Goal: Transaction & Acquisition: Obtain resource

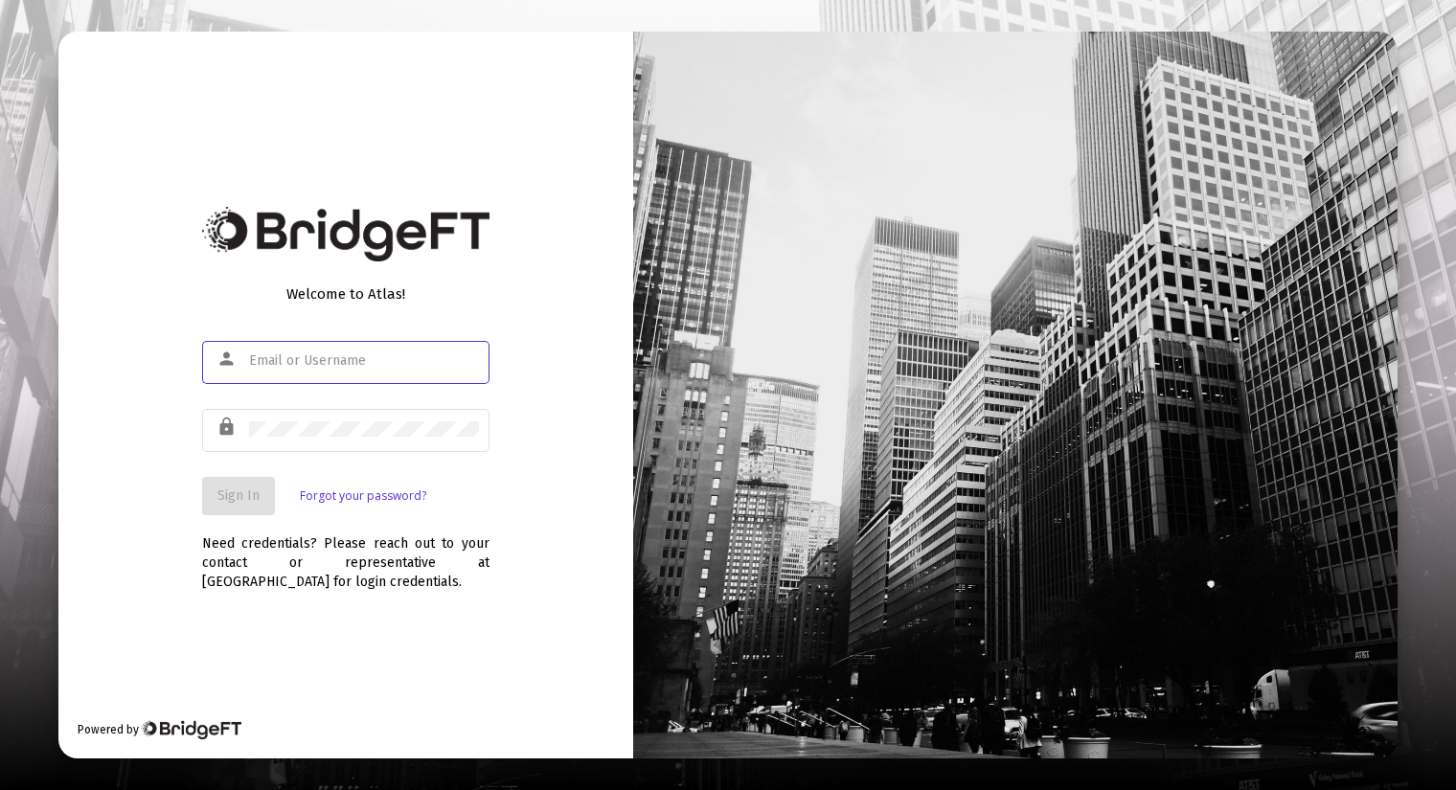
type input "[PERSON_NAME][EMAIL_ADDRESS][DOMAIN_NAME]"
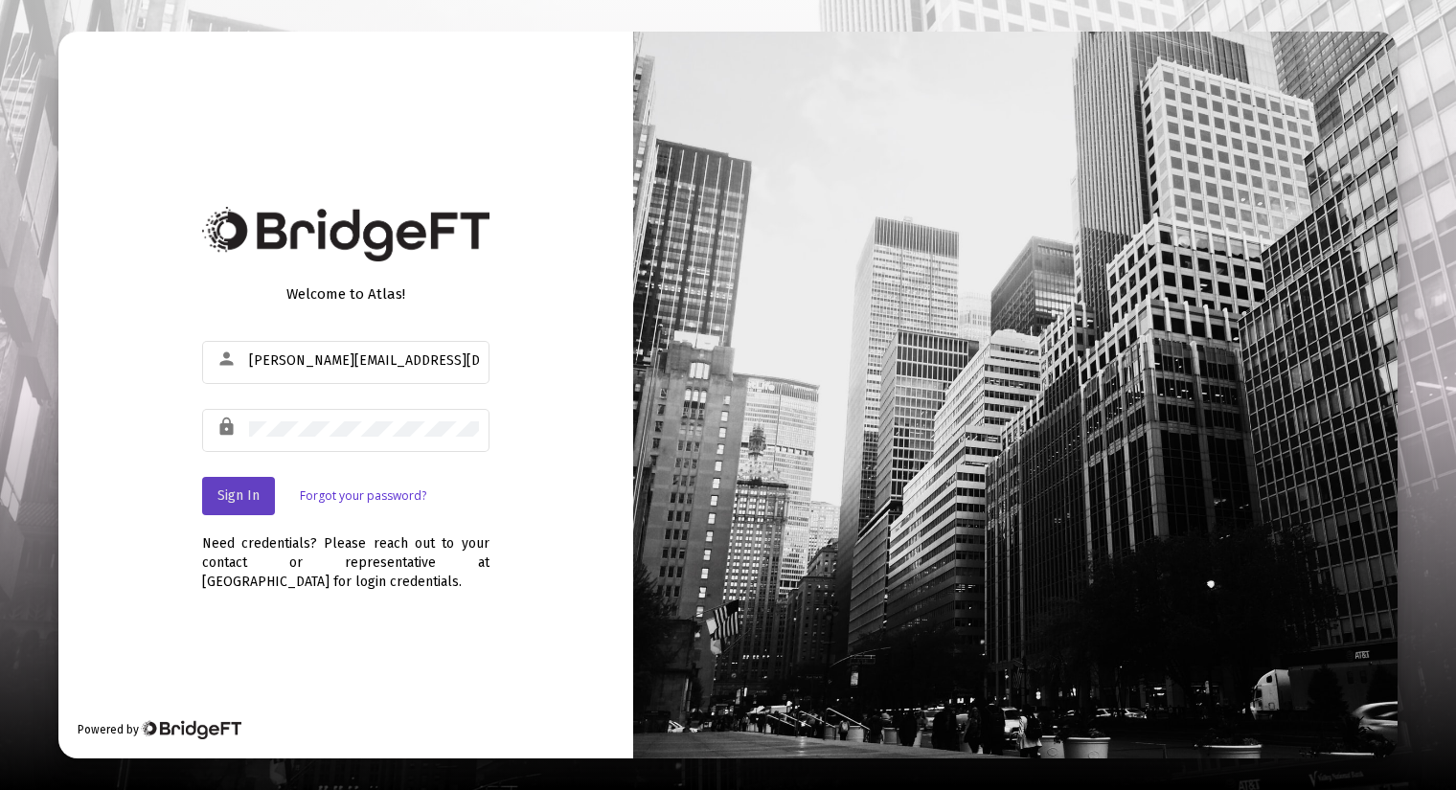
click at [239, 502] on span "Sign In" at bounding box center [238, 495] width 42 height 16
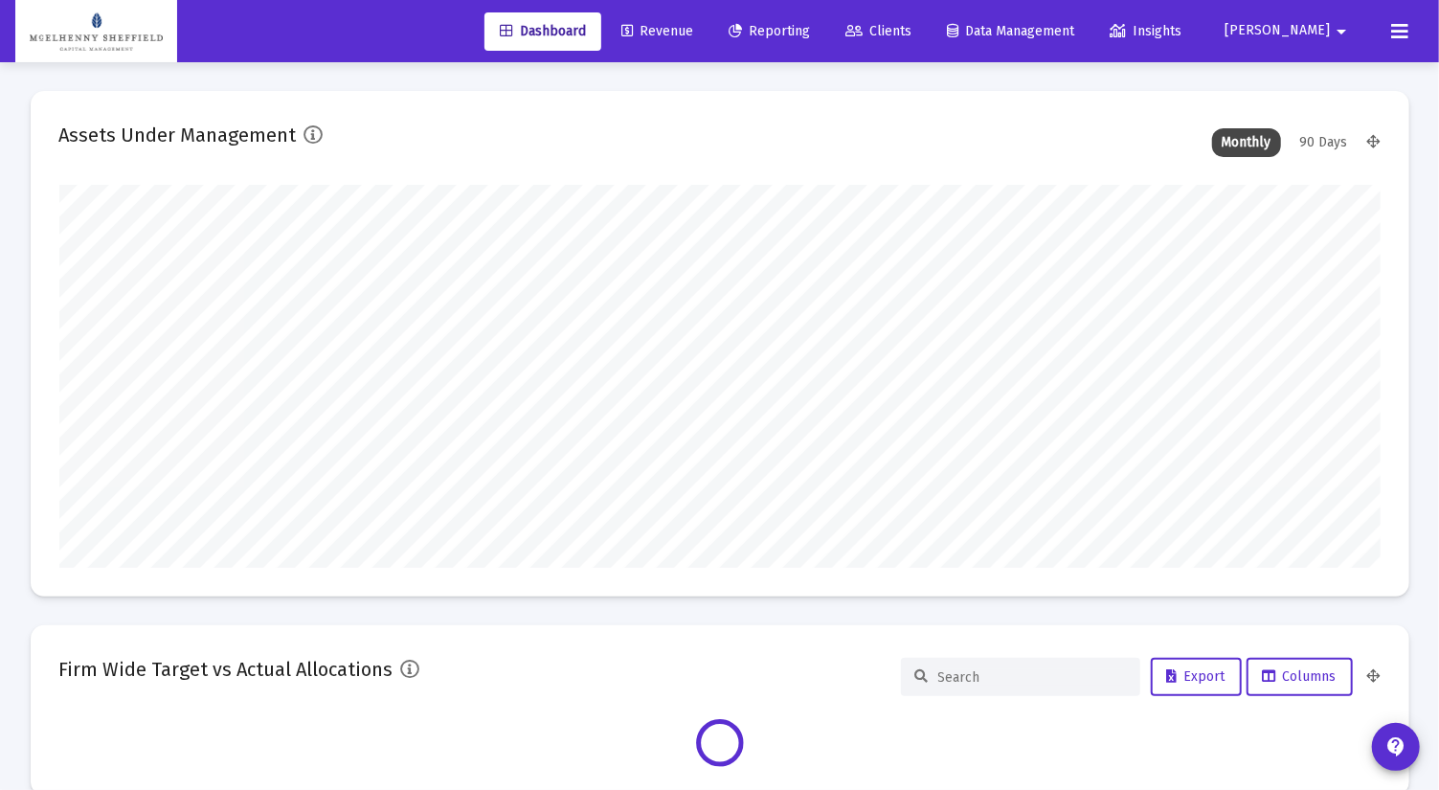
scroll to position [383, 1322]
type input "[DATE]"
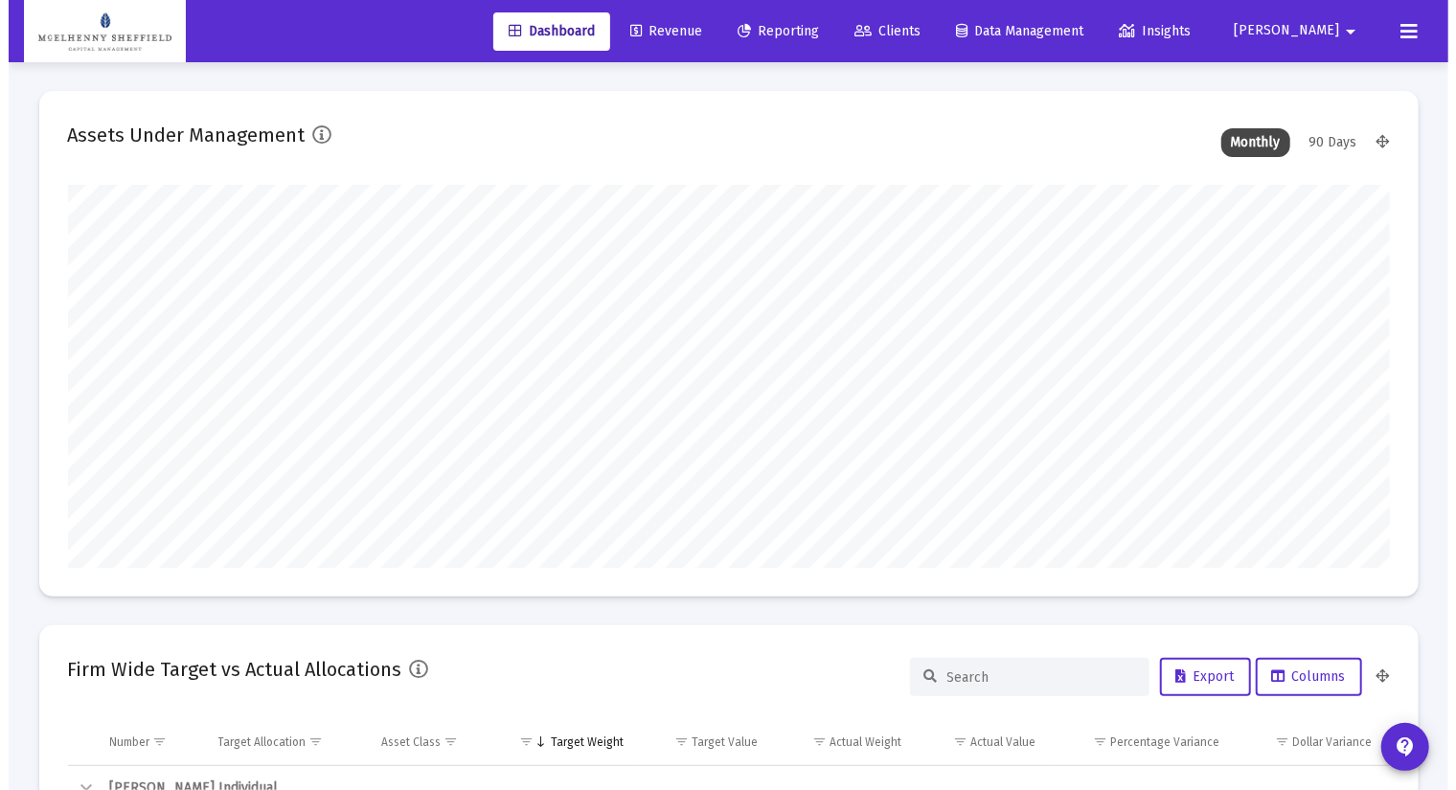
scroll to position [383, 618]
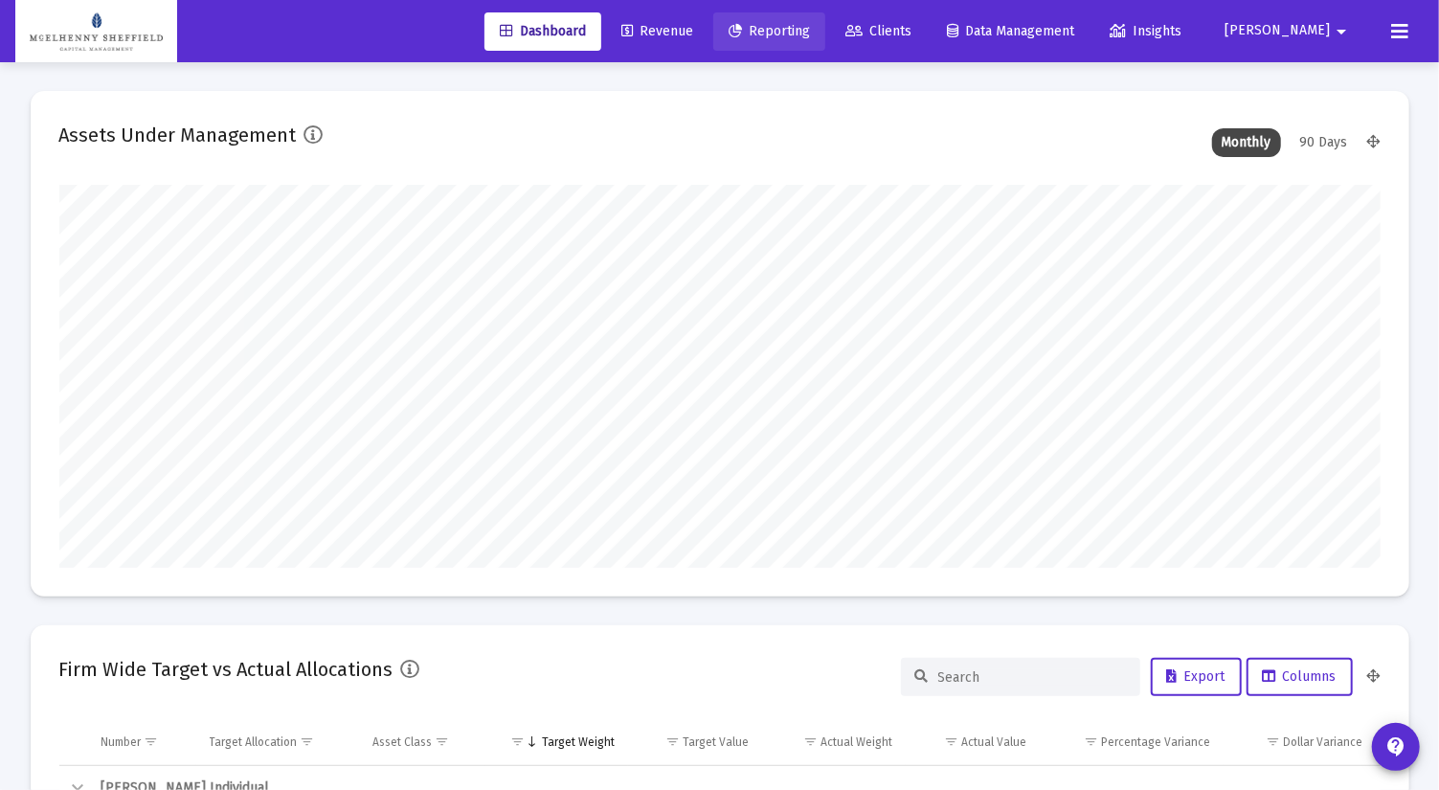
click at [810, 27] on span "Reporting" at bounding box center [769, 31] width 81 height 16
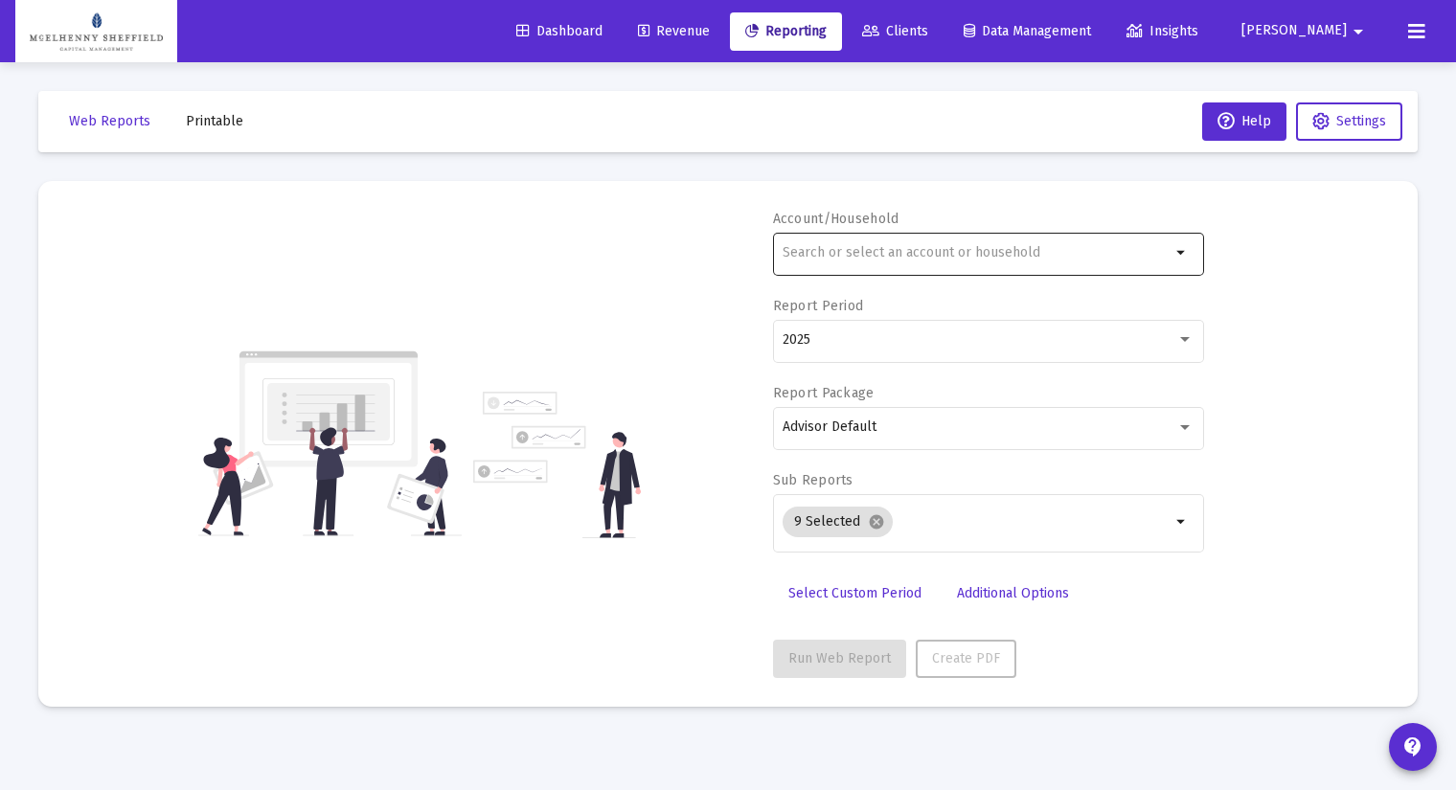
click at [880, 243] on div at bounding box center [976, 252] width 388 height 47
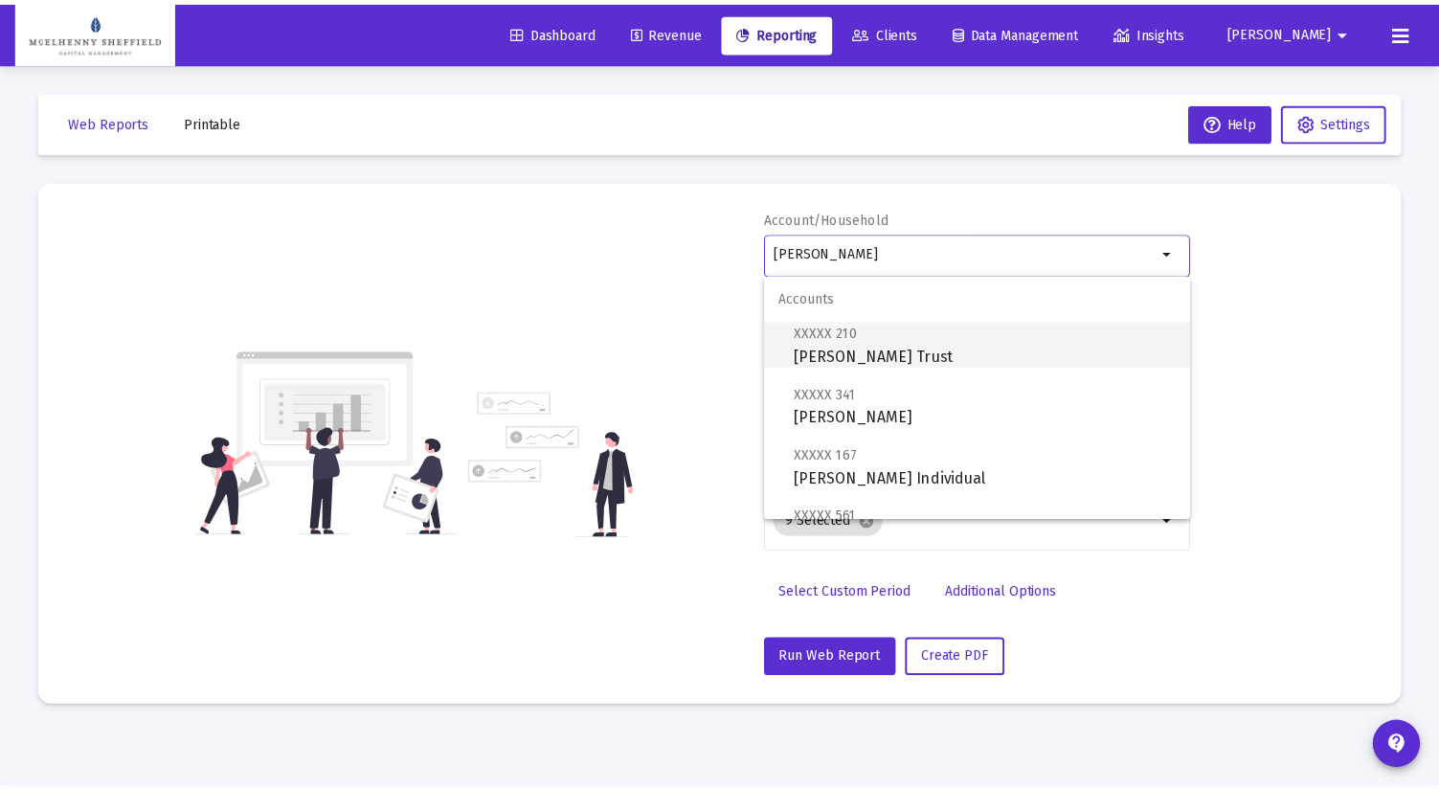
scroll to position [106, 0]
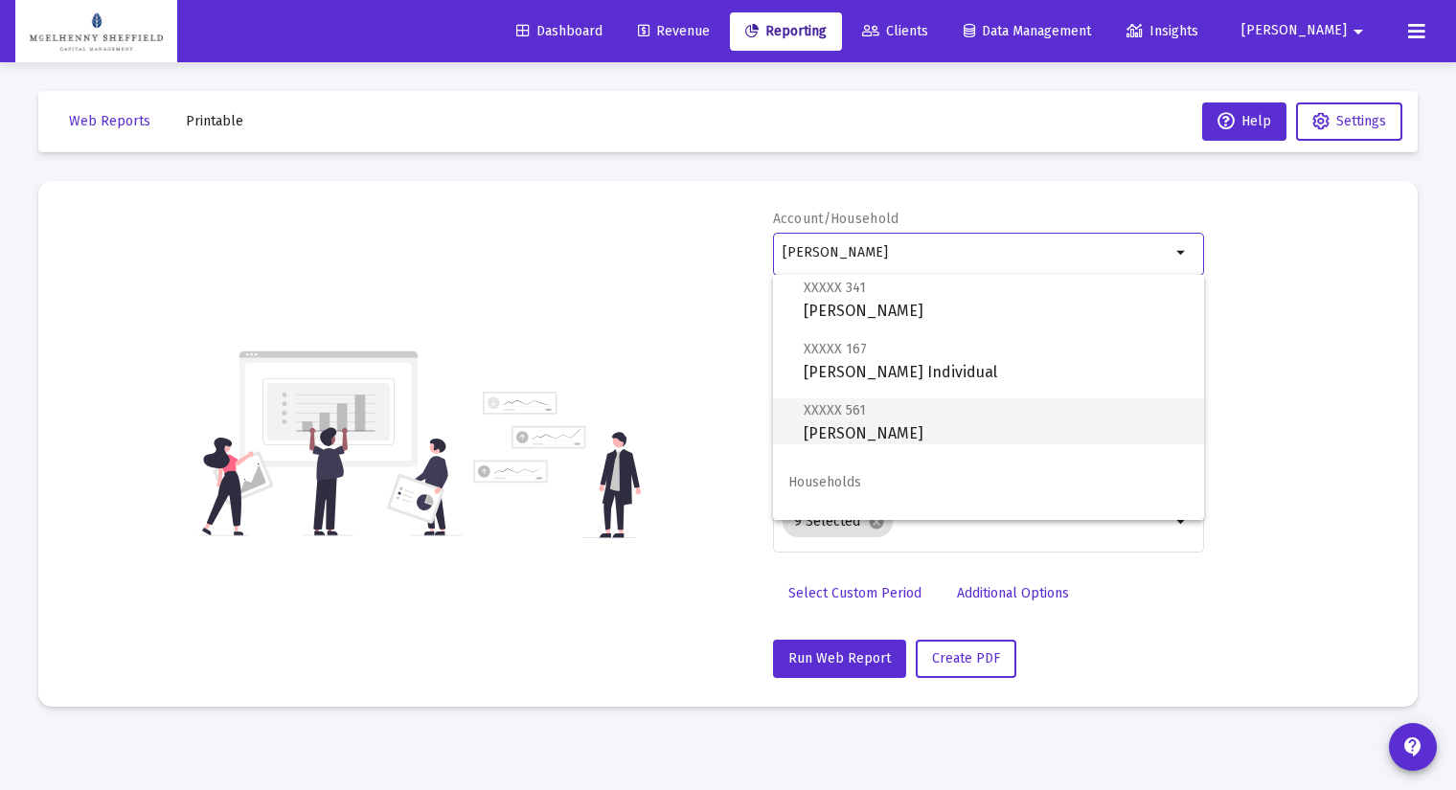
click at [880, 432] on span "XXXXX 561 [PERSON_NAME]" at bounding box center [996, 421] width 385 height 47
type input "[PERSON_NAME]"
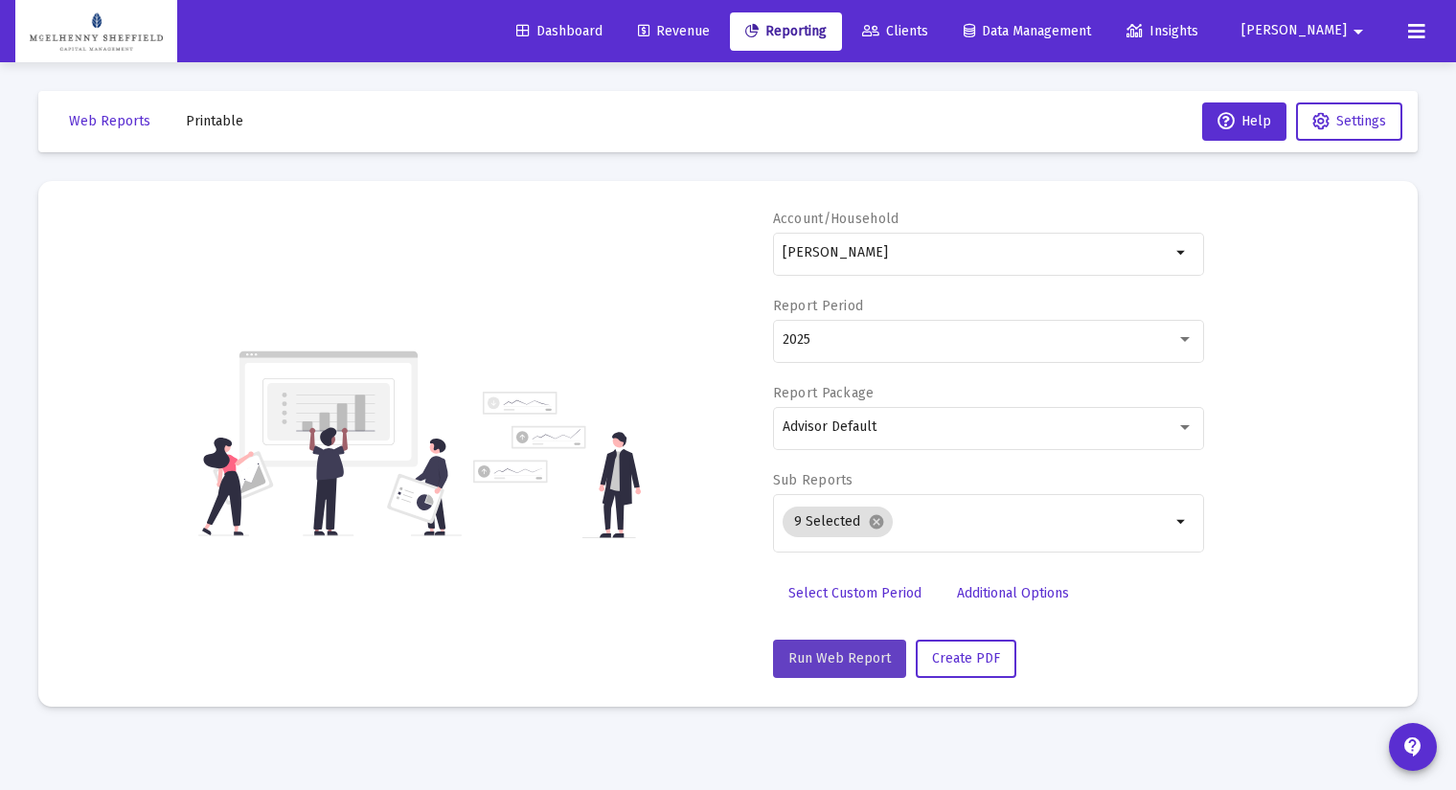
click at [845, 656] on span "Run Web Report" at bounding box center [839, 658] width 102 height 16
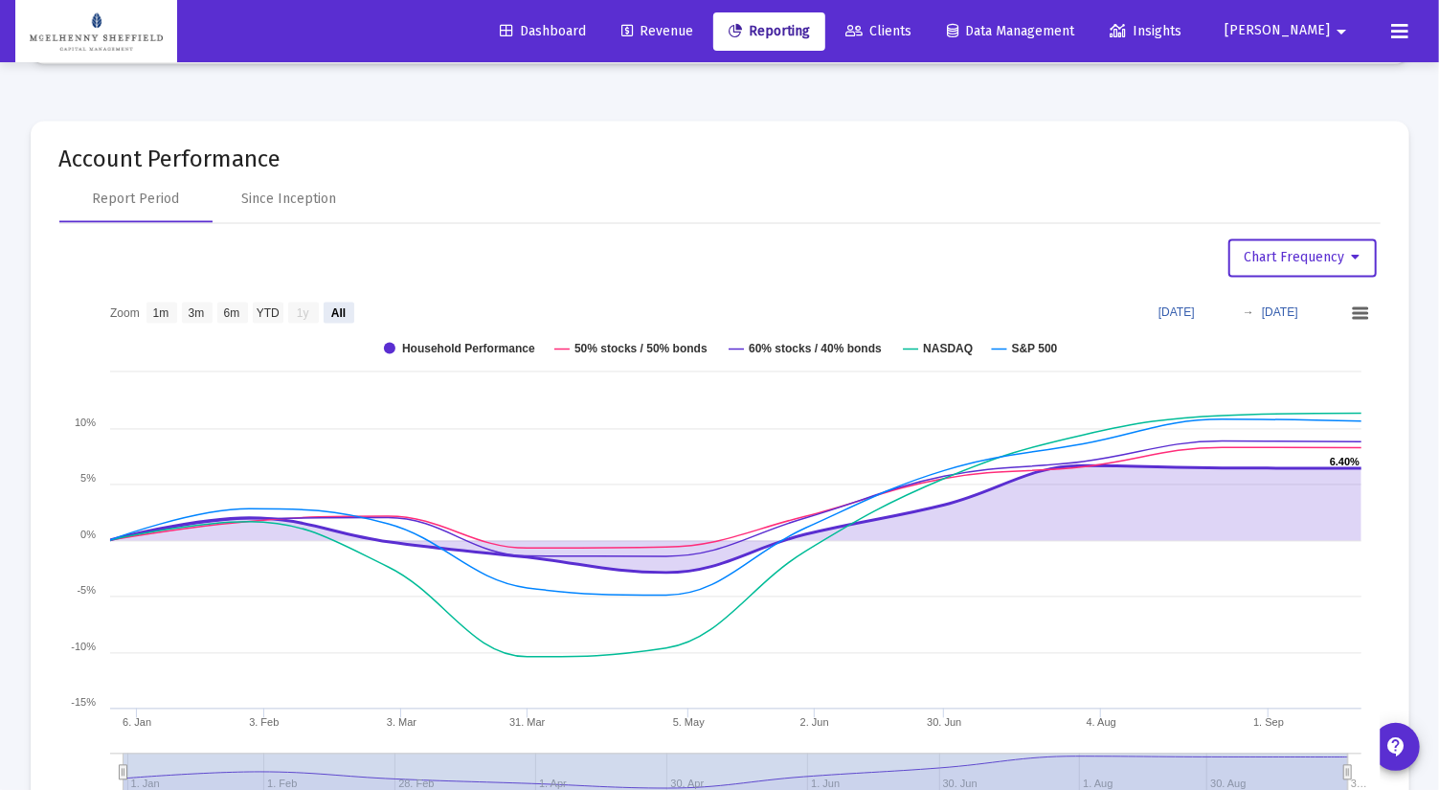
scroll to position [2022, 0]
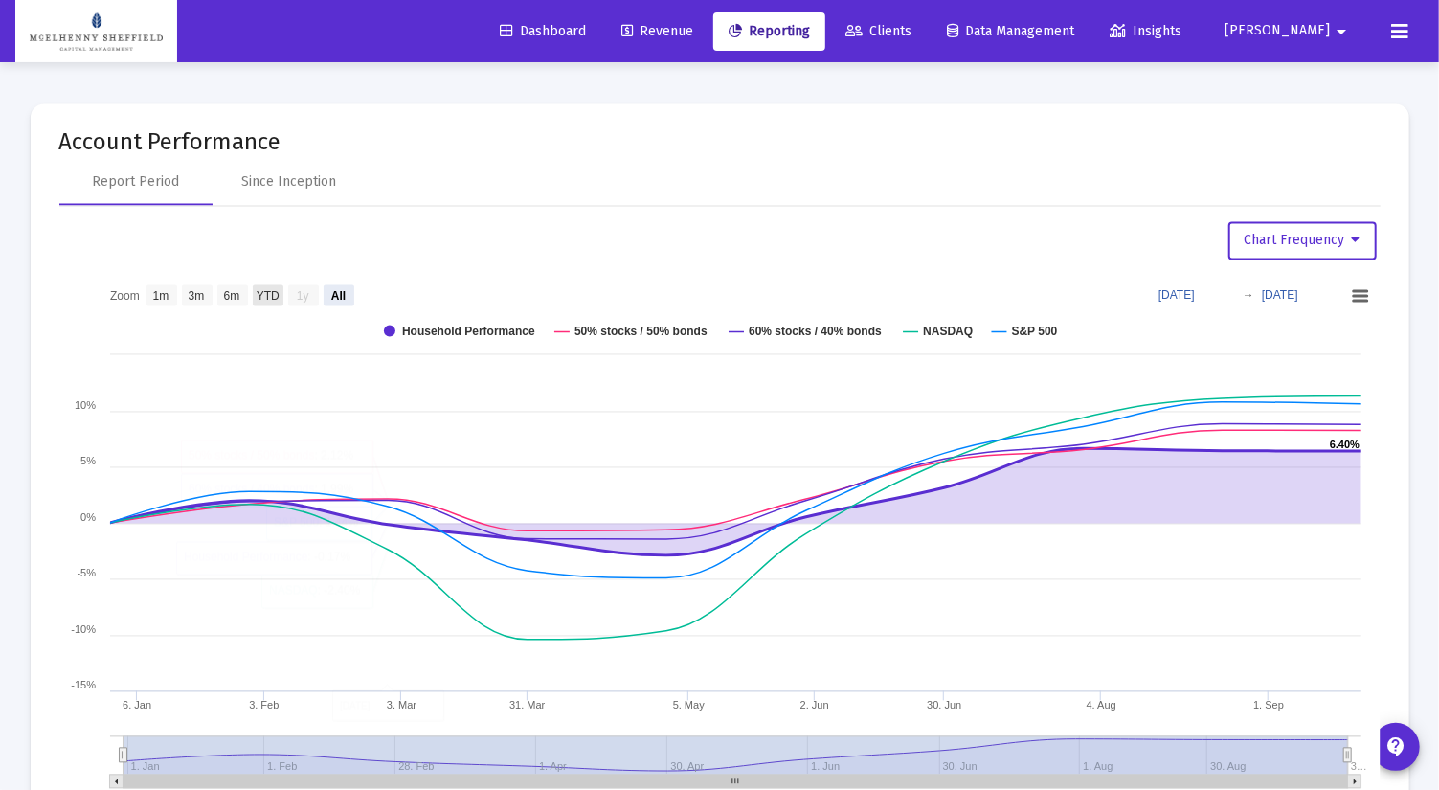
click at [260, 289] on text "YTD" at bounding box center [267, 295] width 23 height 13
select select "View year to date"
type input "[DATE]"
click at [231, 291] on text "6m" at bounding box center [231, 295] width 16 height 13
select select "View 6 months"
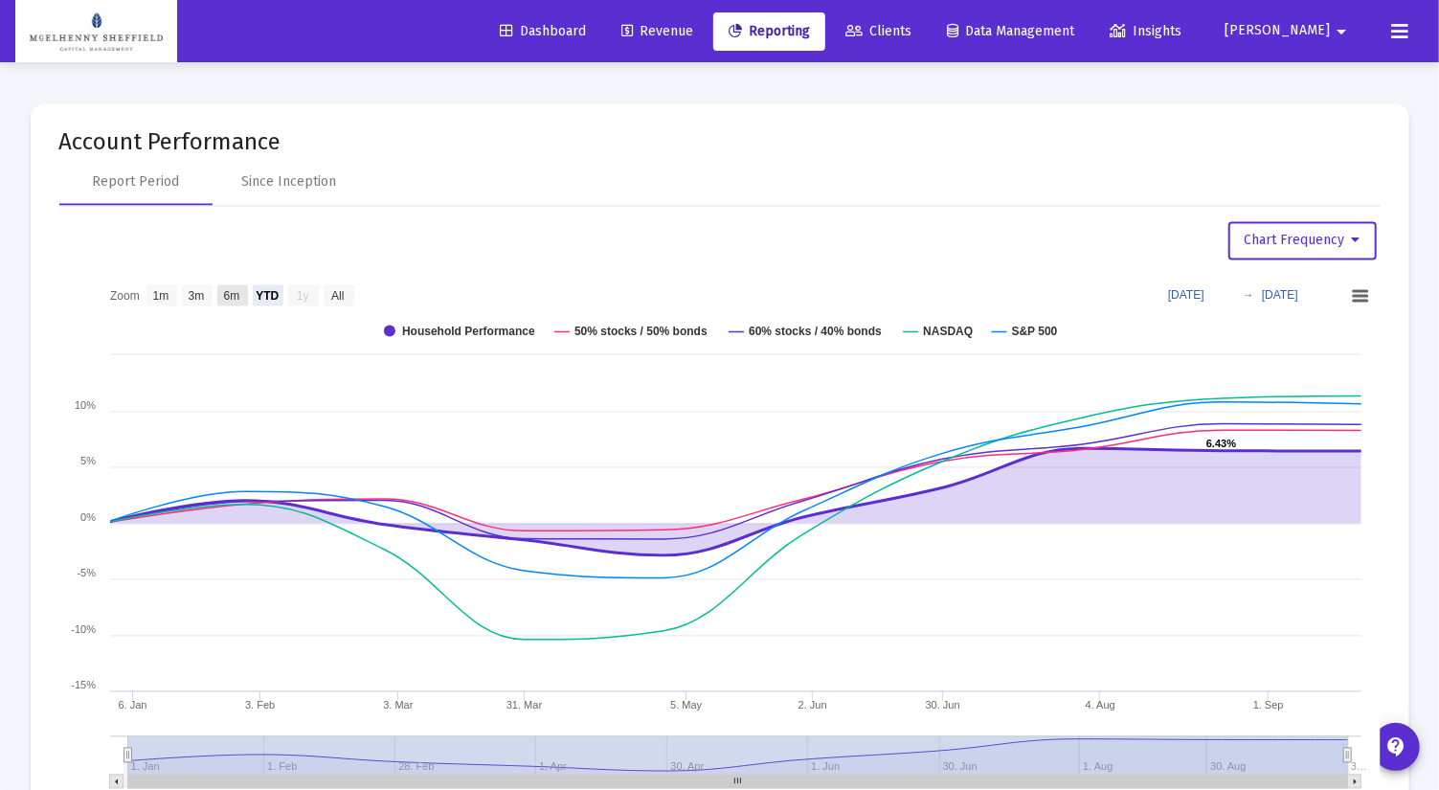
type input "[DATE]"
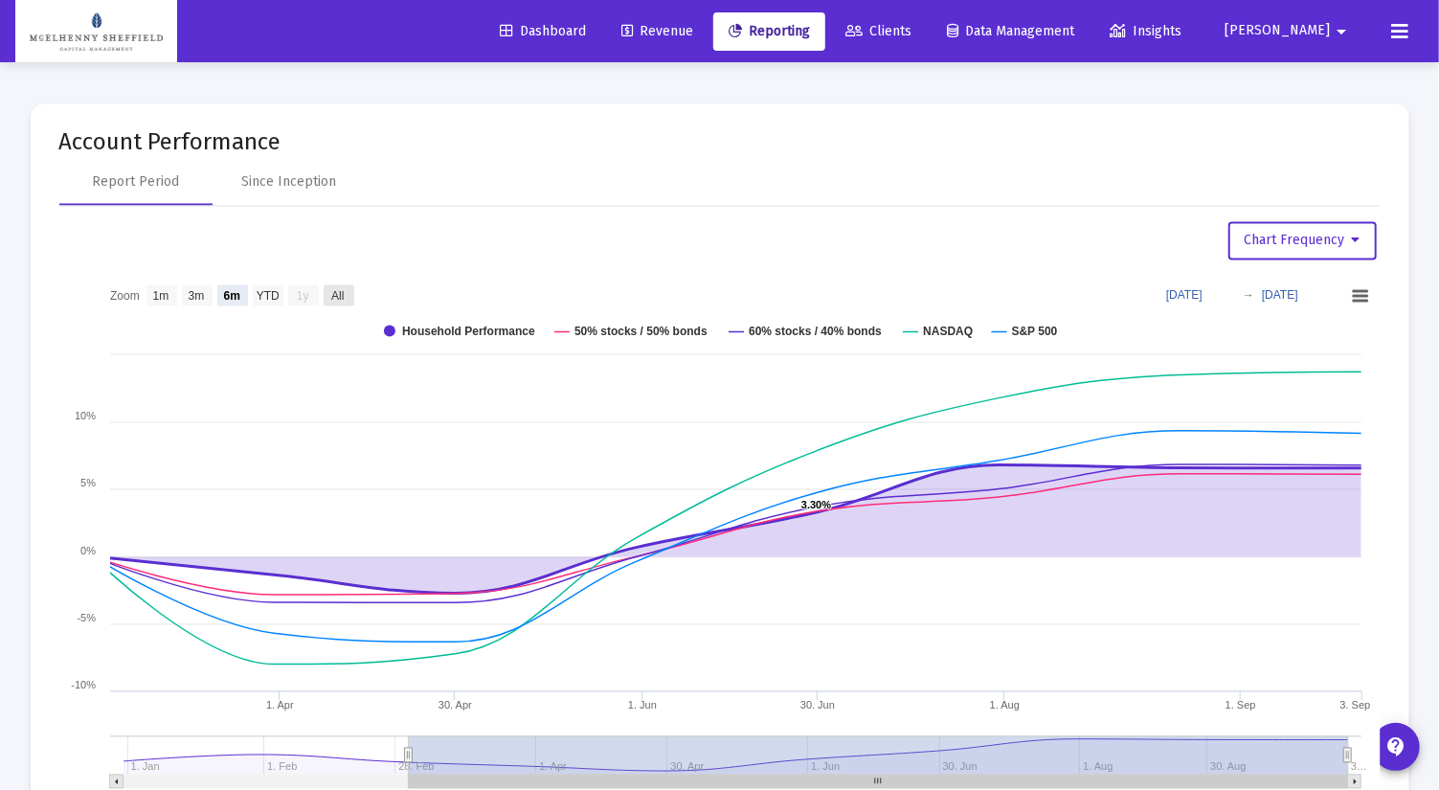
click at [347, 285] on rect at bounding box center [339, 295] width 31 height 21
select select "View all"
type input "[DATE]"
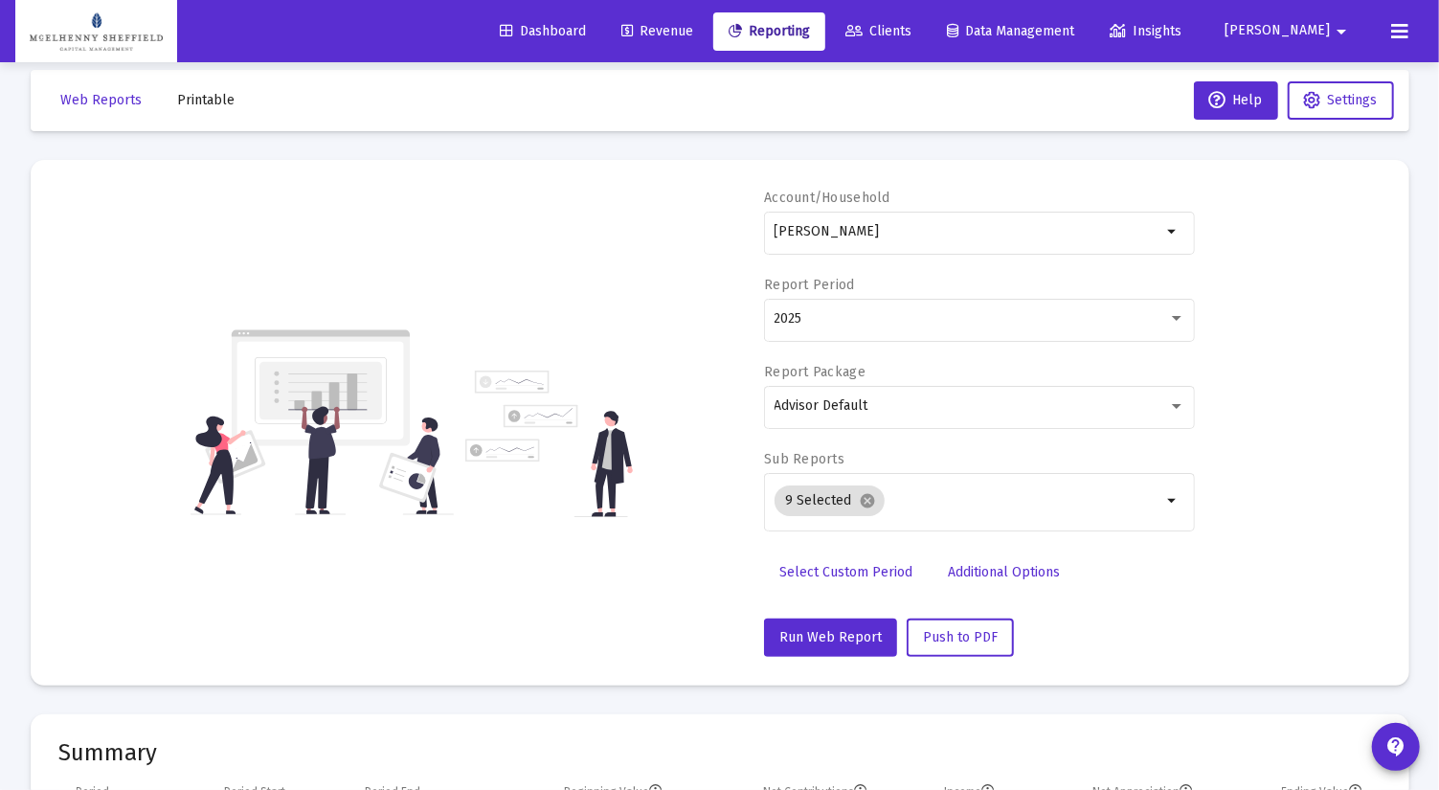
scroll to position [0, 0]
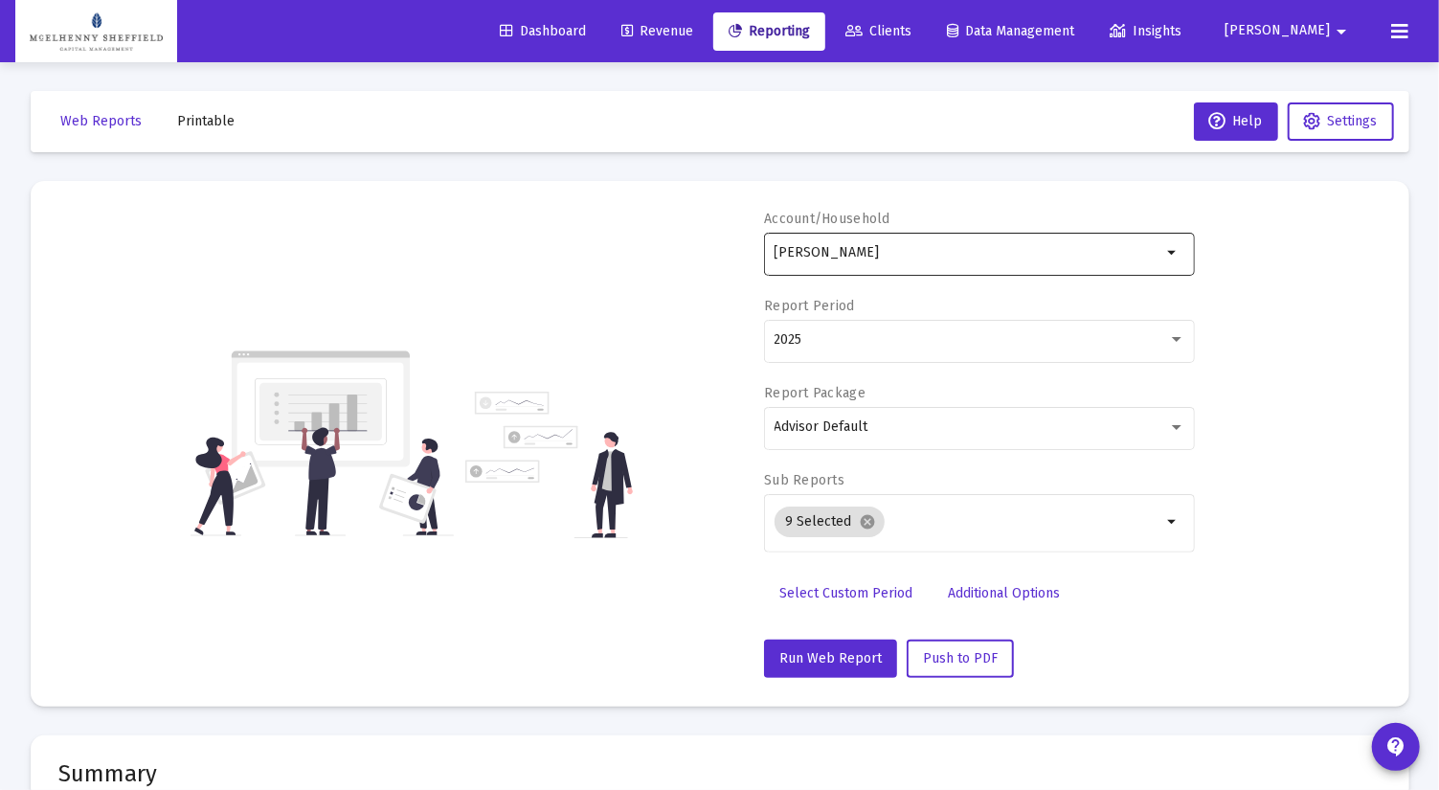
click at [826, 247] on input "[PERSON_NAME]" at bounding box center [969, 252] width 388 height 15
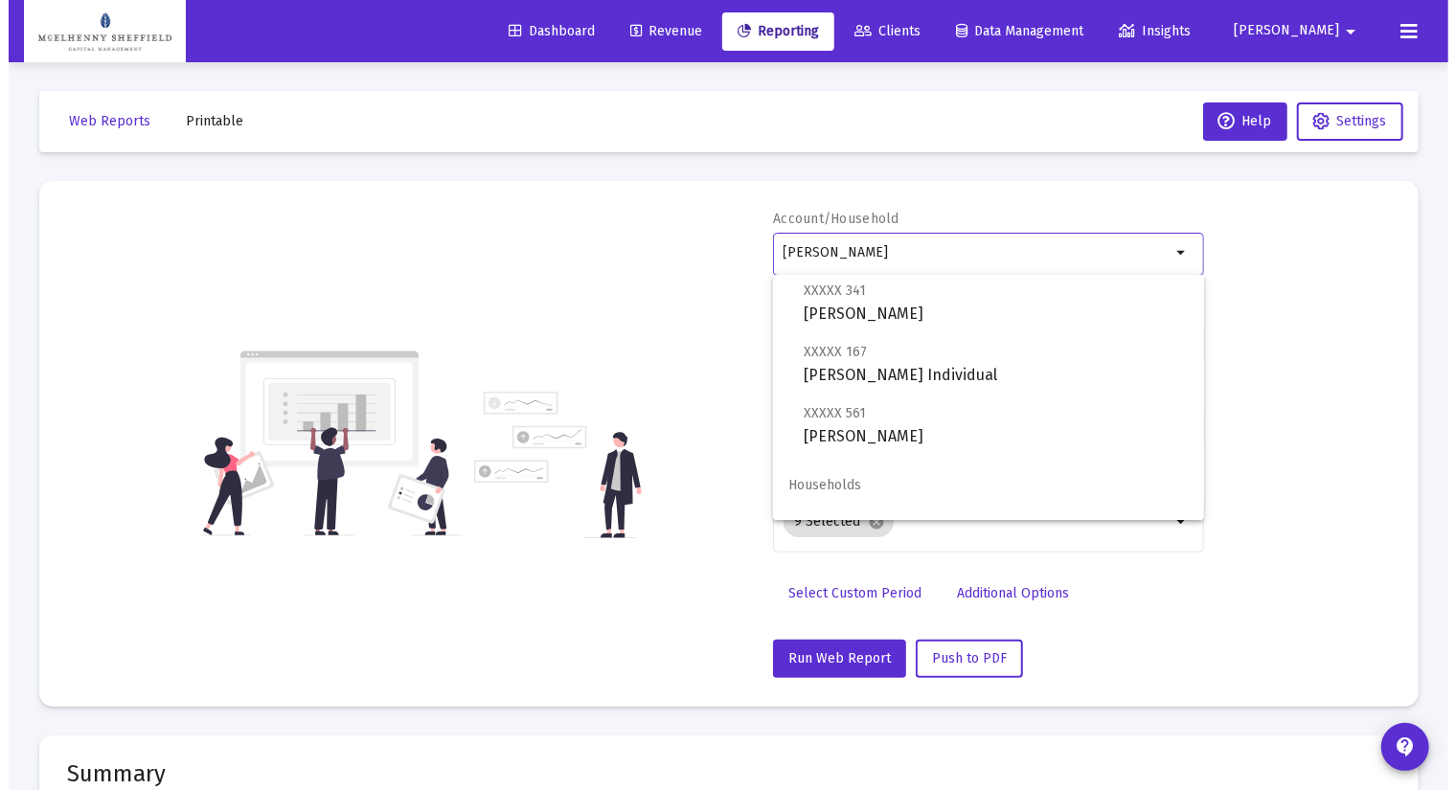
scroll to position [137, 0]
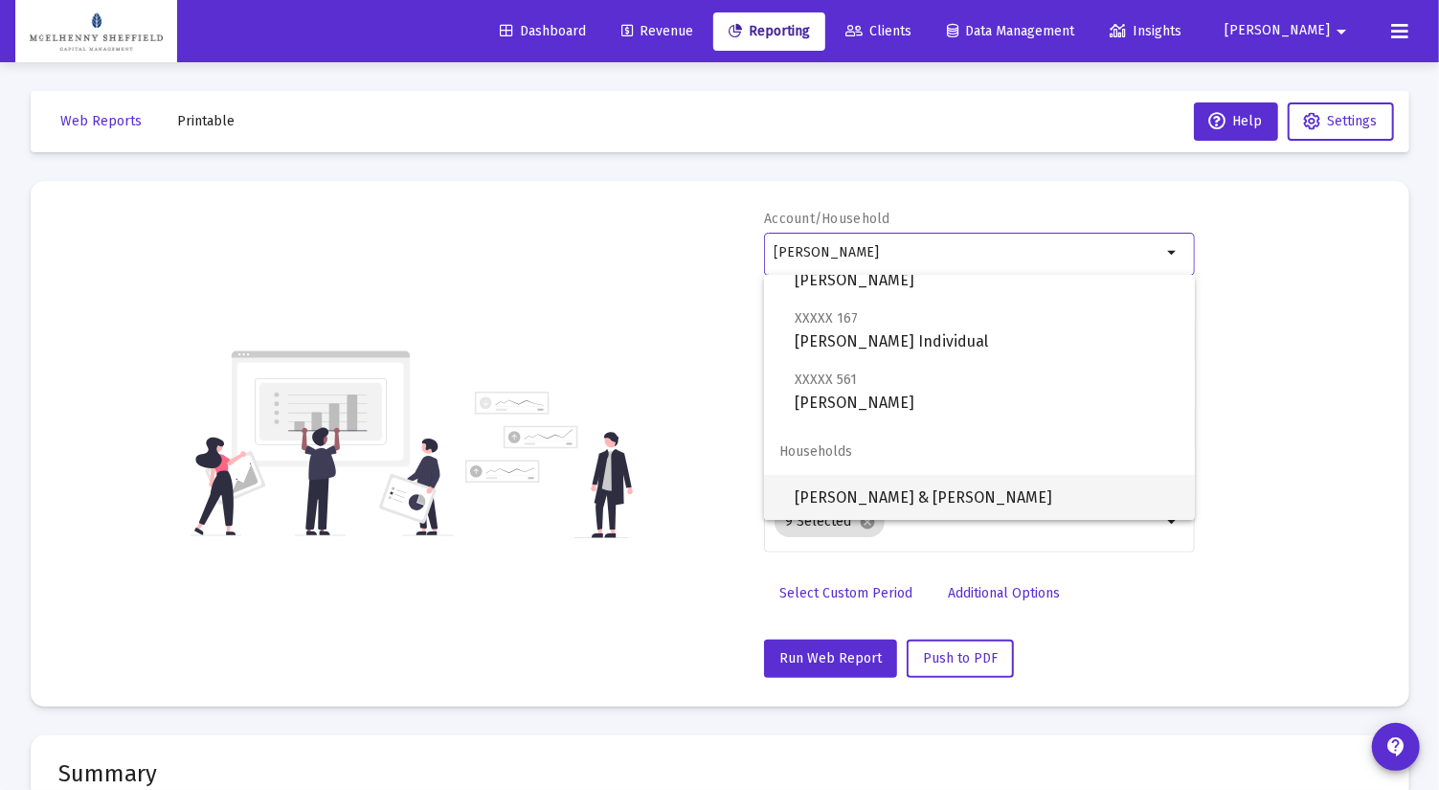
click at [878, 506] on span "[PERSON_NAME] & [PERSON_NAME]" at bounding box center [987, 498] width 385 height 46
type input "[PERSON_NAME] & [PERSON_NAME]"
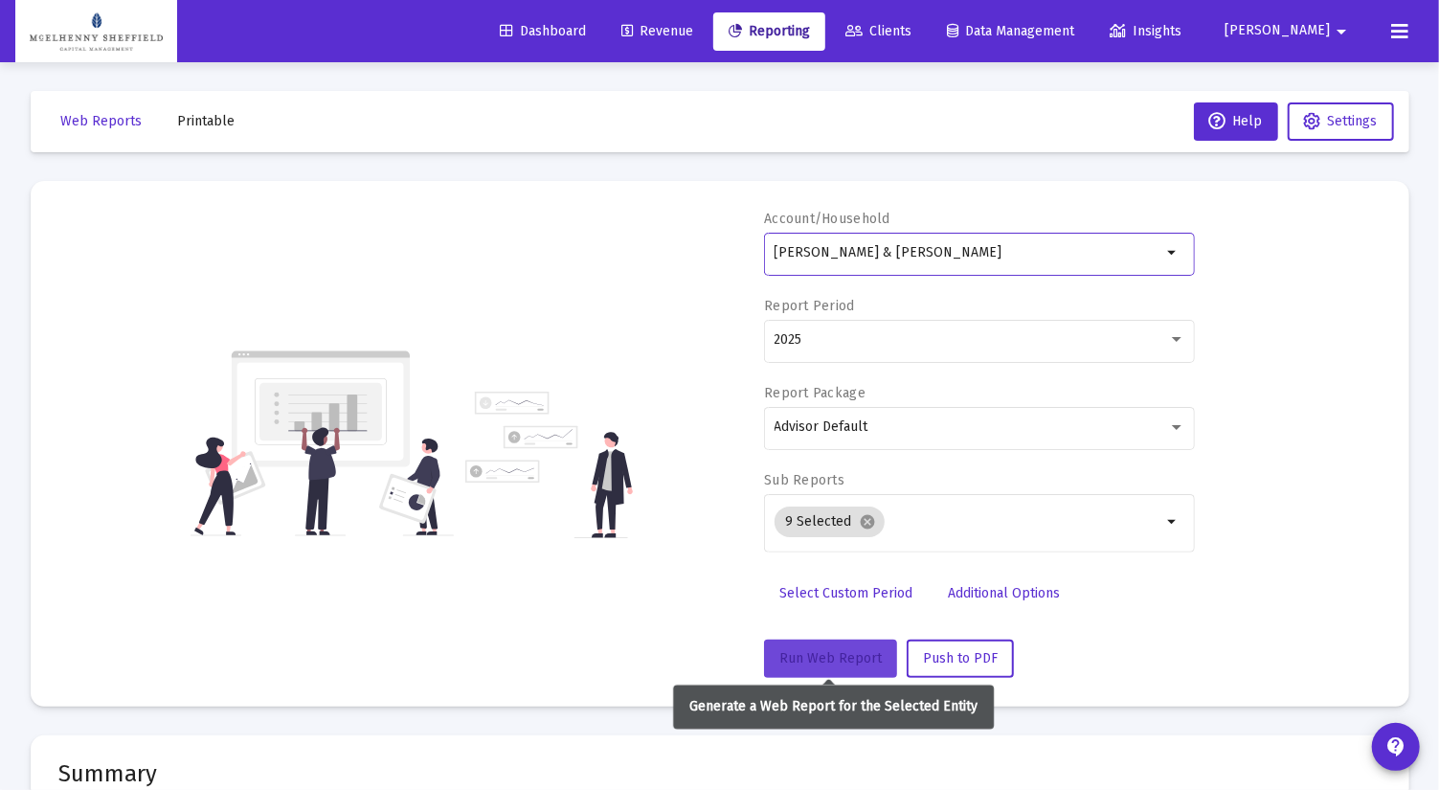
click at [821, 650] on span "Run Web Report" at bounding box center [831, 658] width 102 height 16
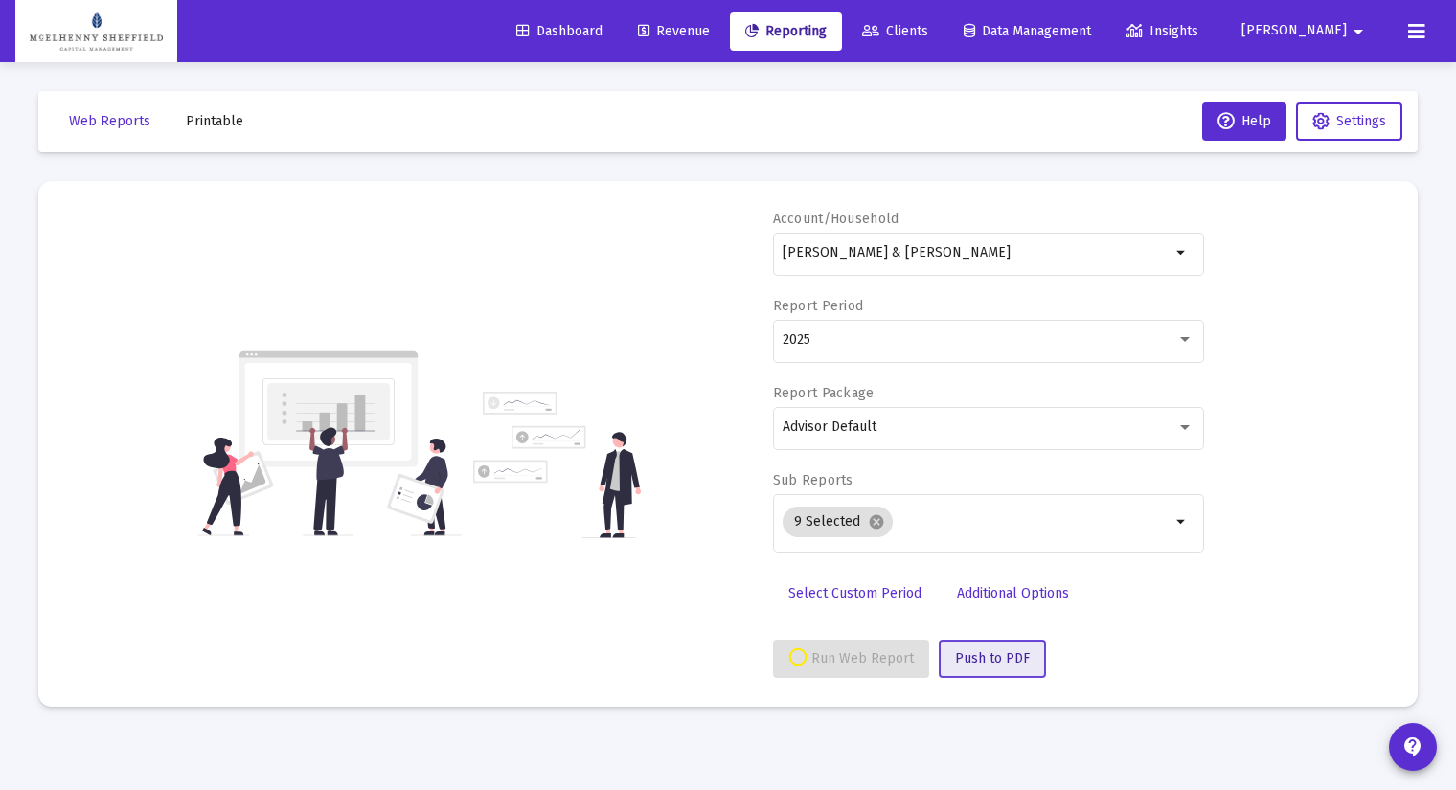
click at [1008, 652] on span "Push to PDF" at bounding box center [992, 658] width 75 height 16
click at [226, 125] on span "Printable" at bounding box center [214, 121] width 57 height 16
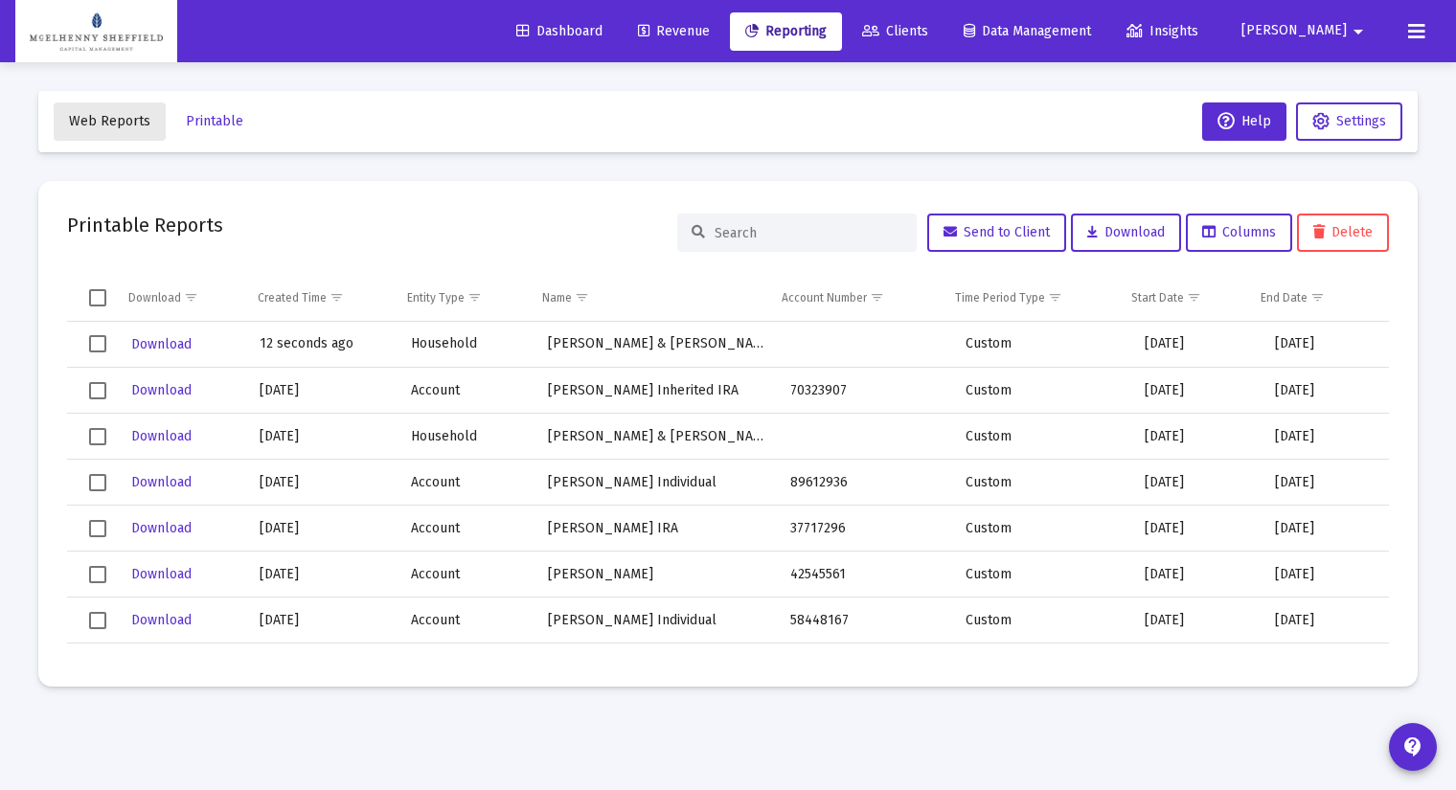
click at [147, 122] on button "Web Reports" at bounding box center [110, 121] width 112 height 38
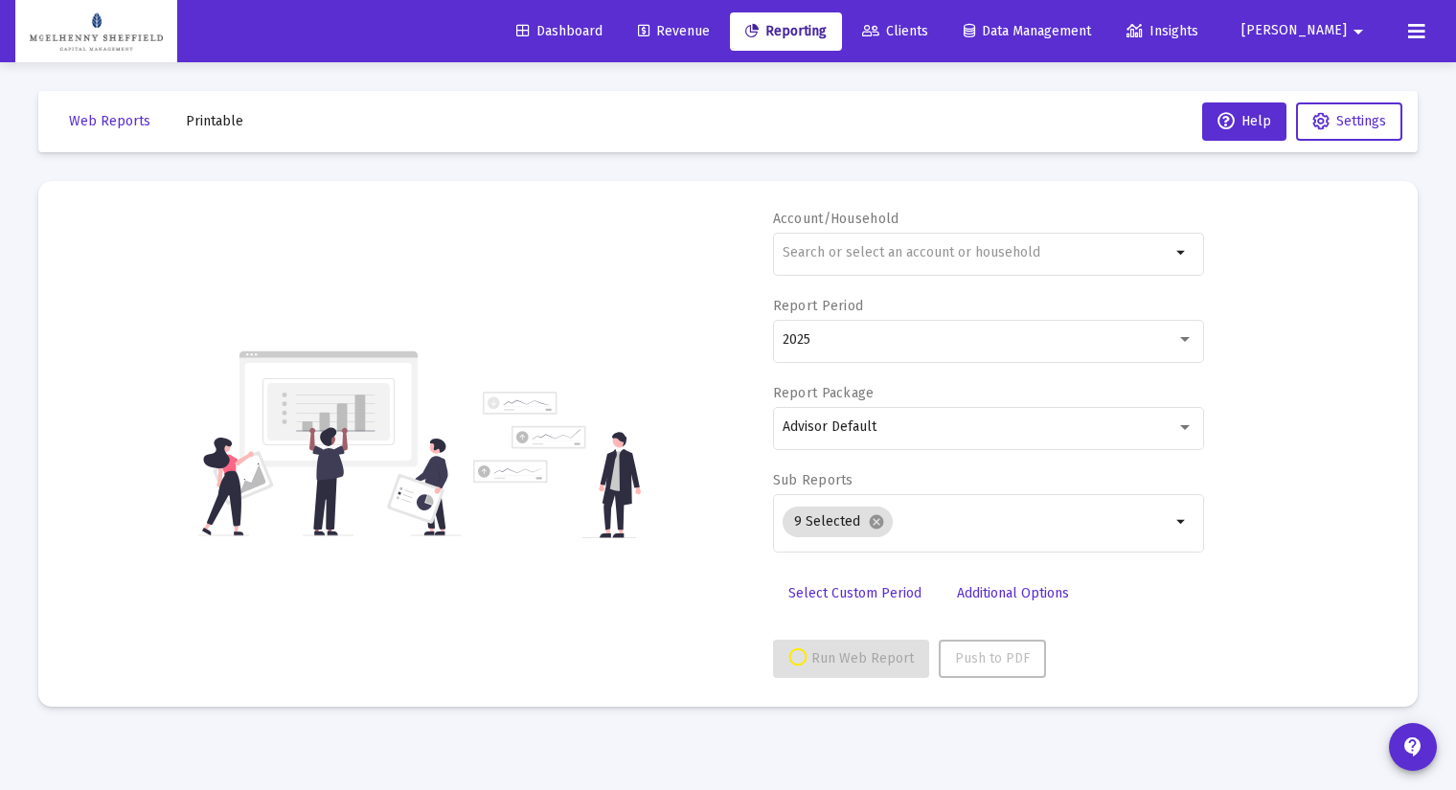
select select "View all"
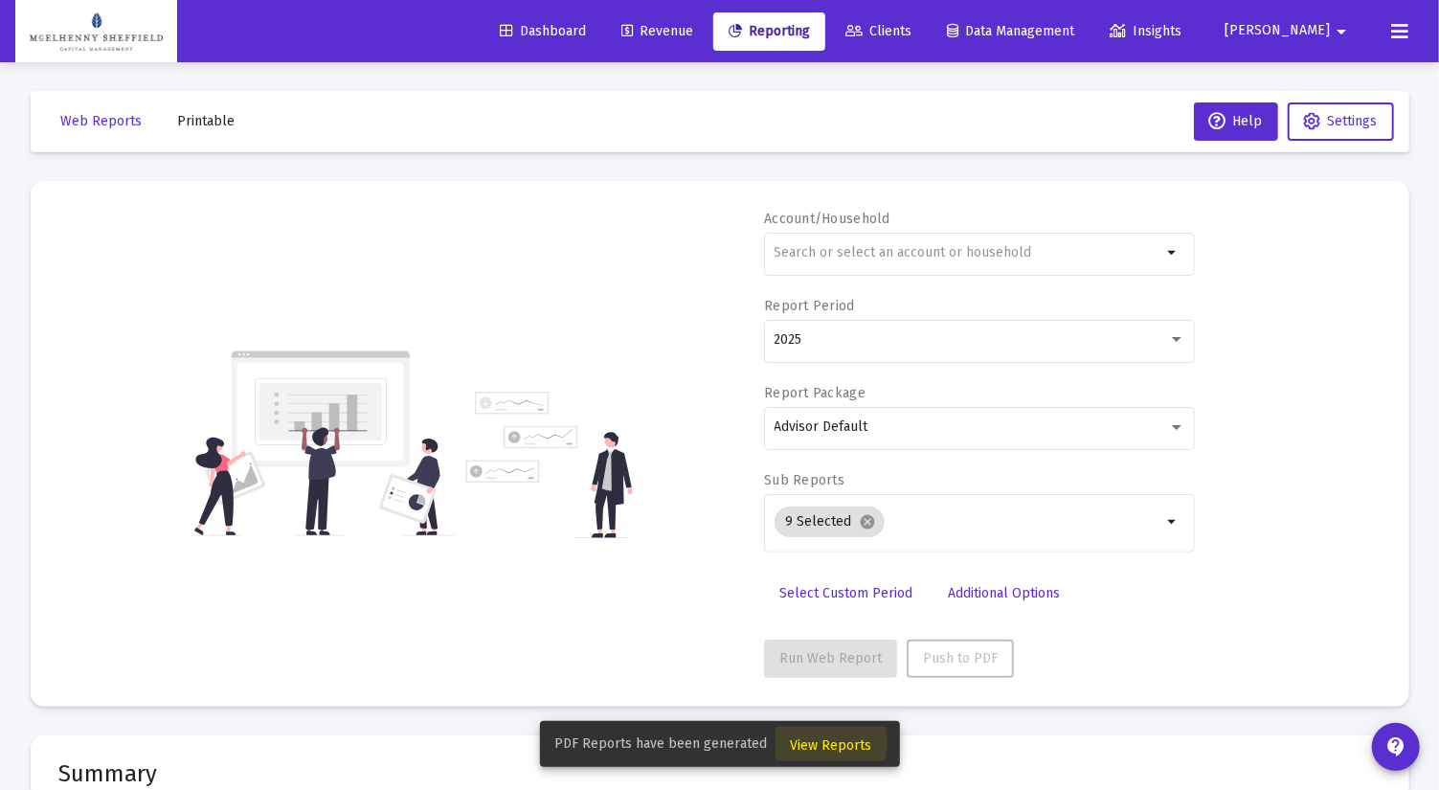
click at [822, 743] on span "View Reports" at bounding box center [831, 745] width 81 height 16
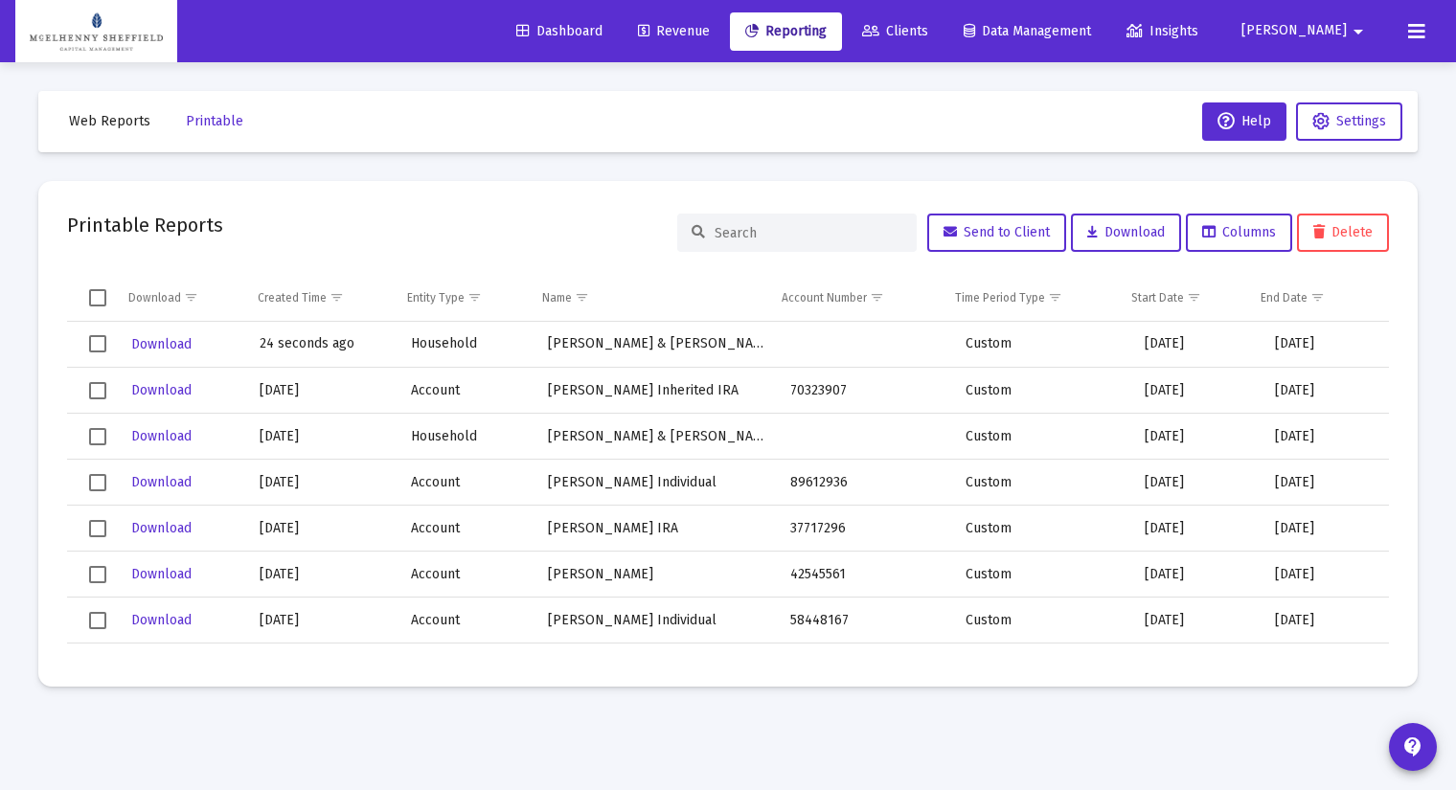
click at [91, 333] on td "Data grid" at bounding box center [91, 345] width 49 height 46
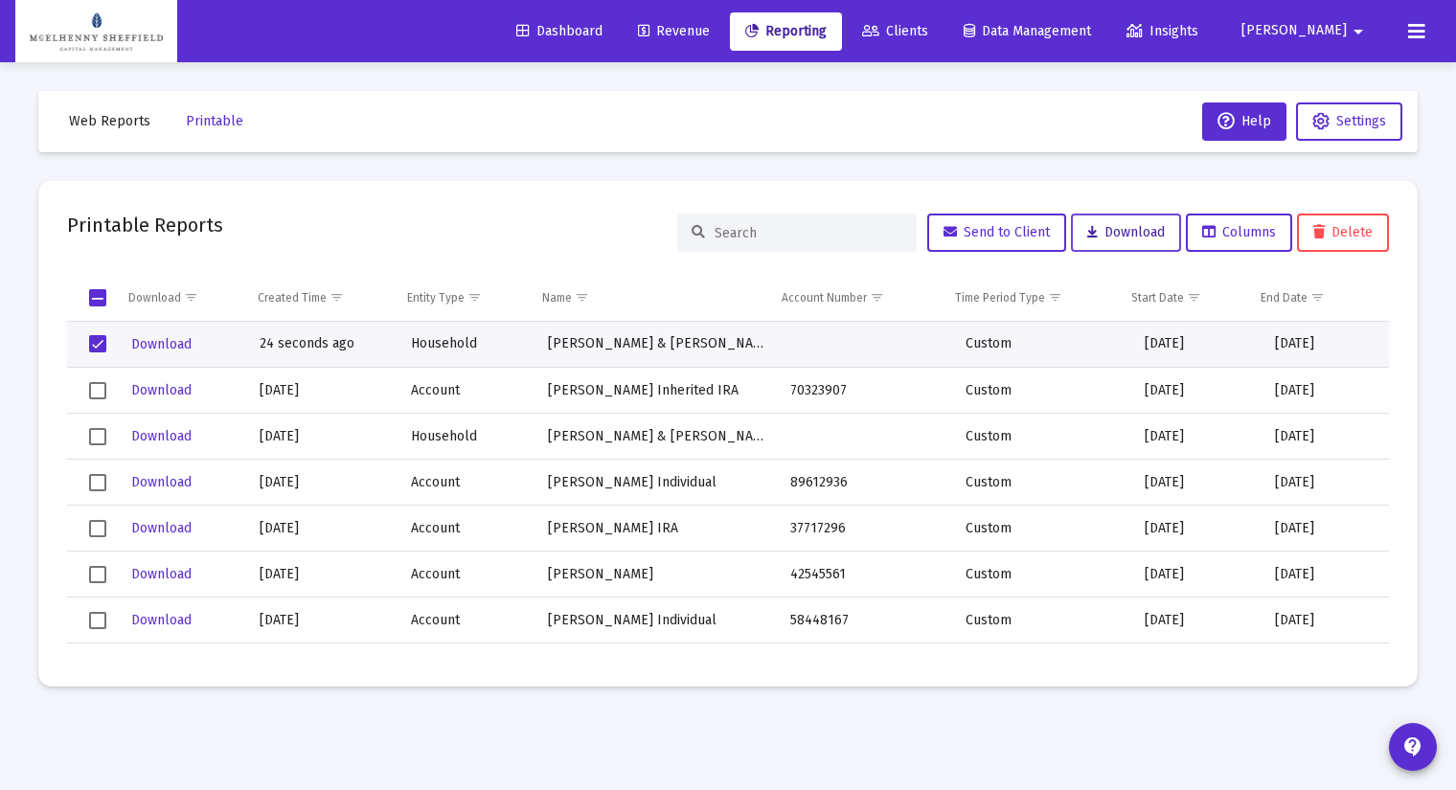
click at [1108, 227] on span "Download" at bounding box center [1126, 232] width 78 height 16
click at [826, 31] on span "Reporting" at bounding box center [785, 31] width 81 height 16
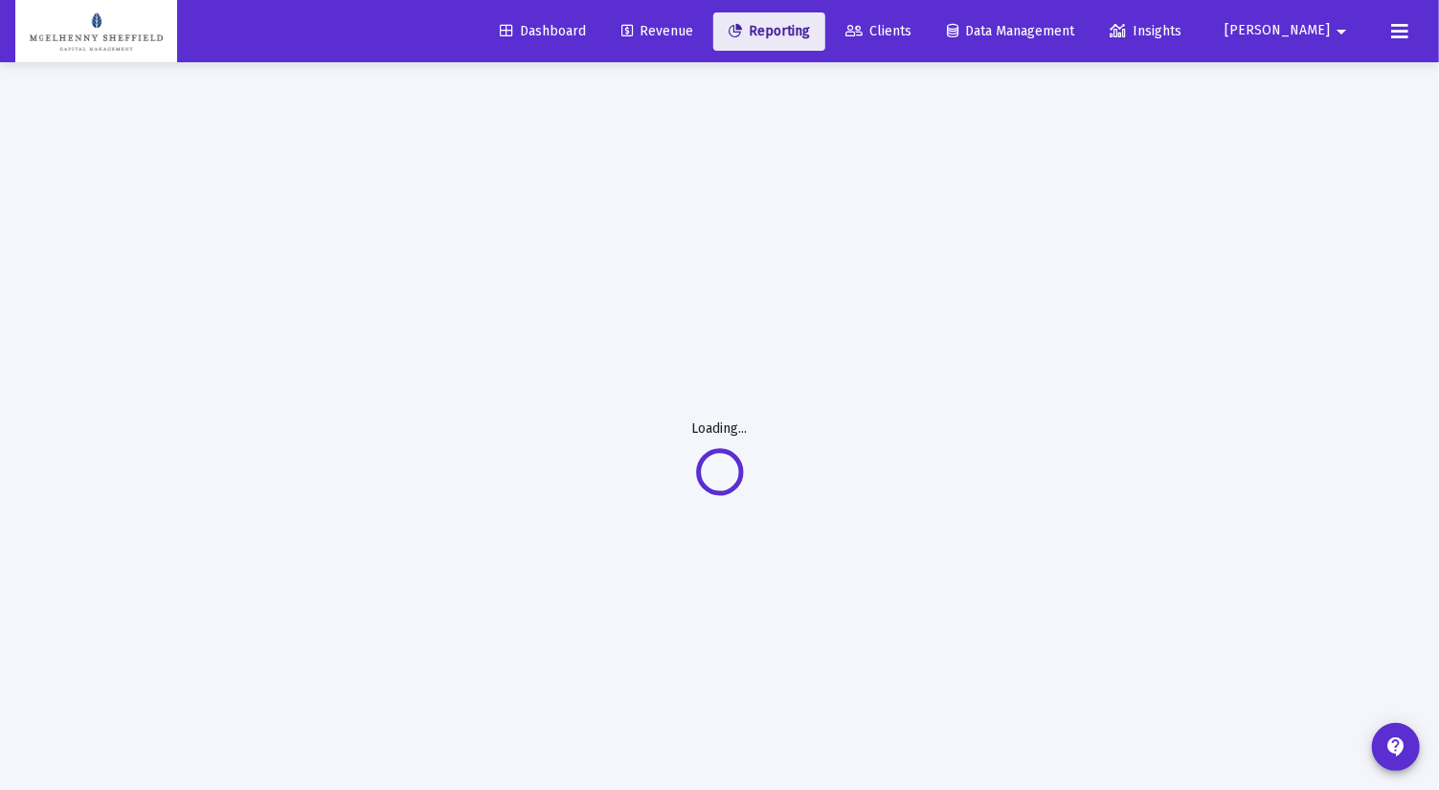
select select "View all"
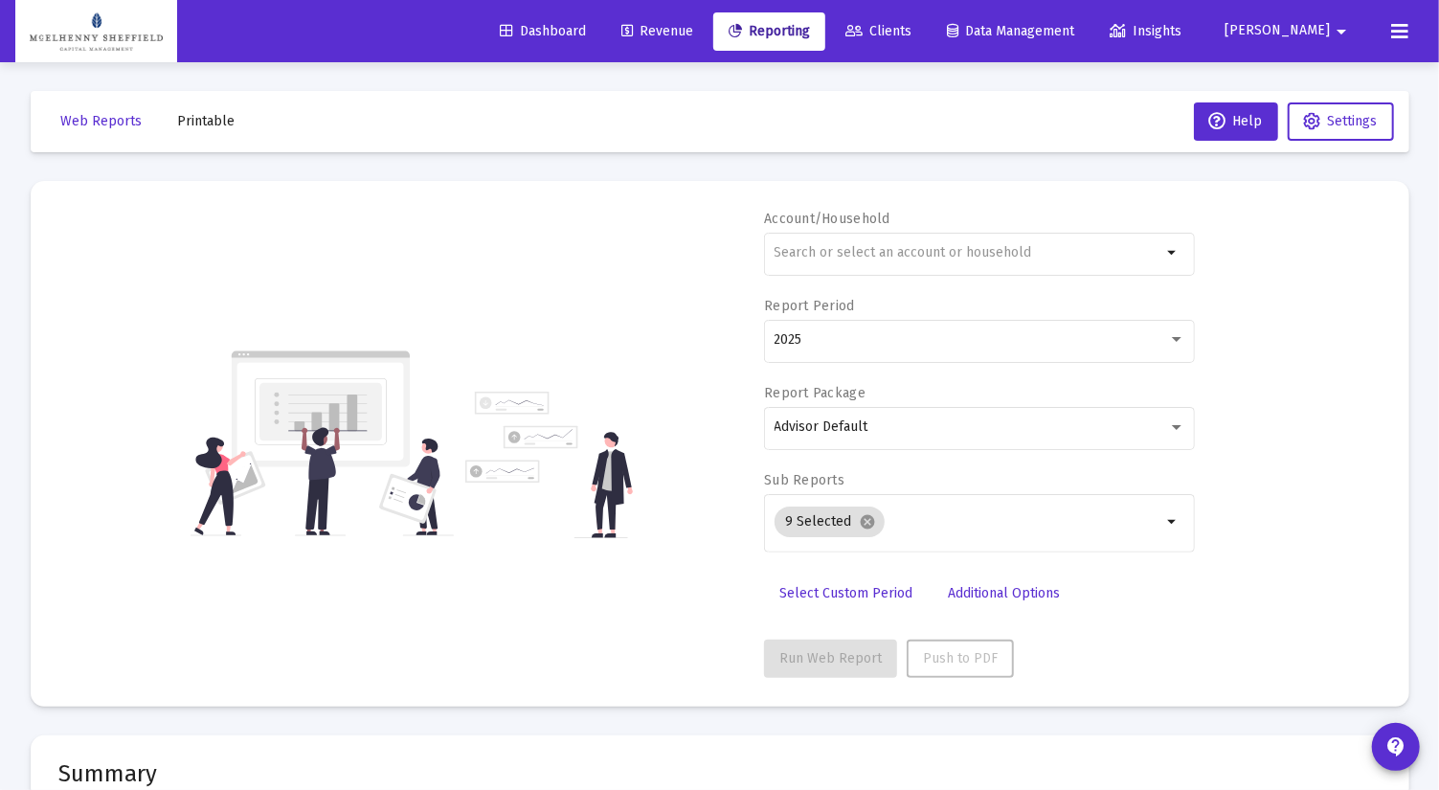
click at [189, 124] on span "Printable" at bounding box center [206, 121] width 57 height 16
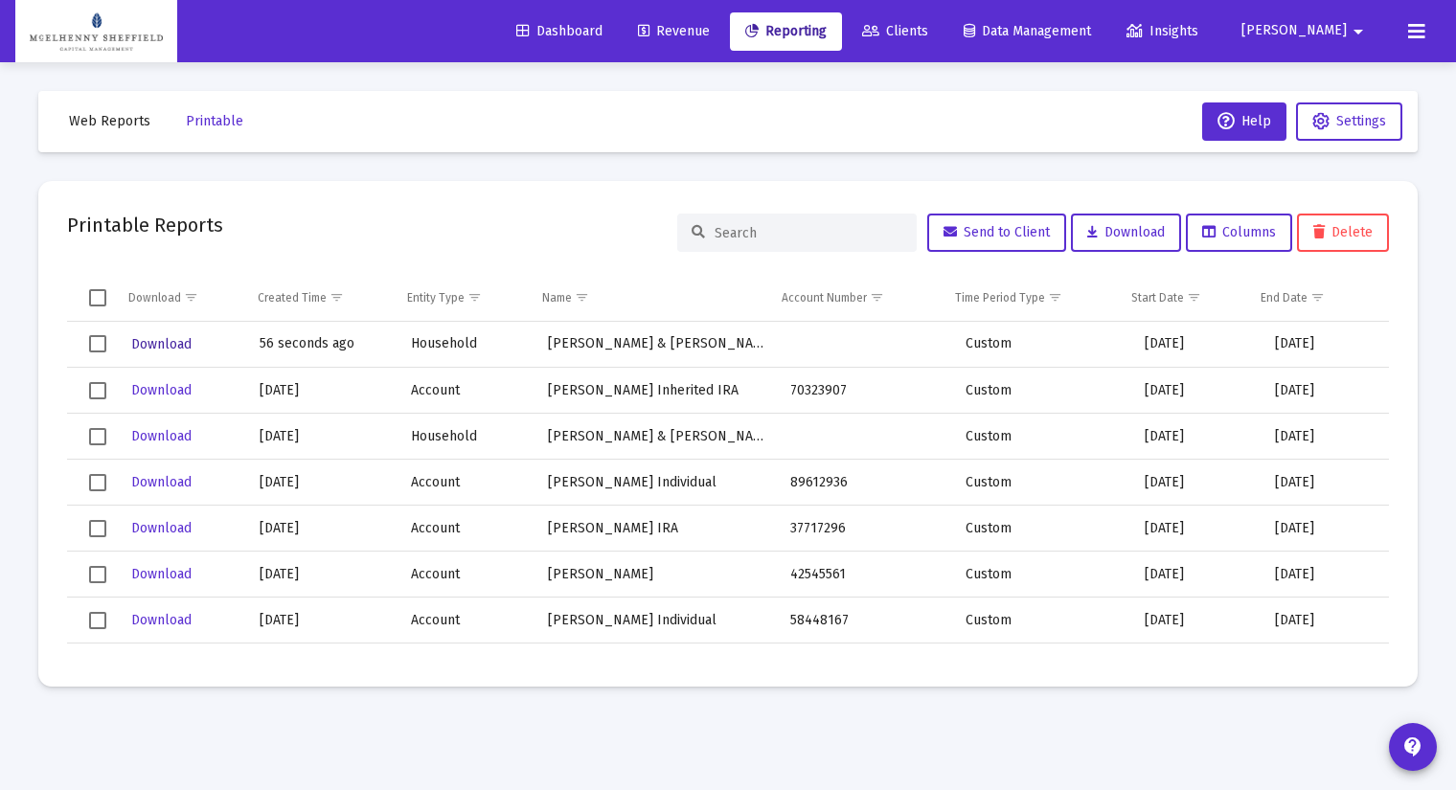
click at [135, 341] on span "Download" at bounding box center [161, 344] width 60 height 16
